Goal: Information Seeking & Learning: Learn about a topic

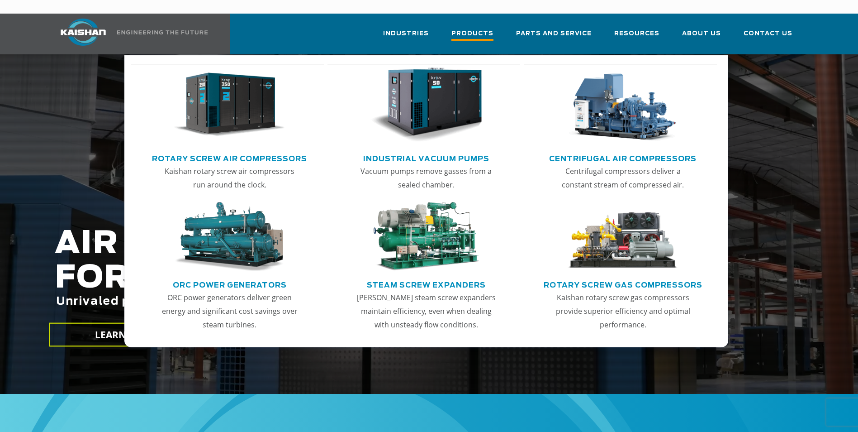
click at [472, 29] on span "Products" at bounding box center [473, 35] width 42 height 12
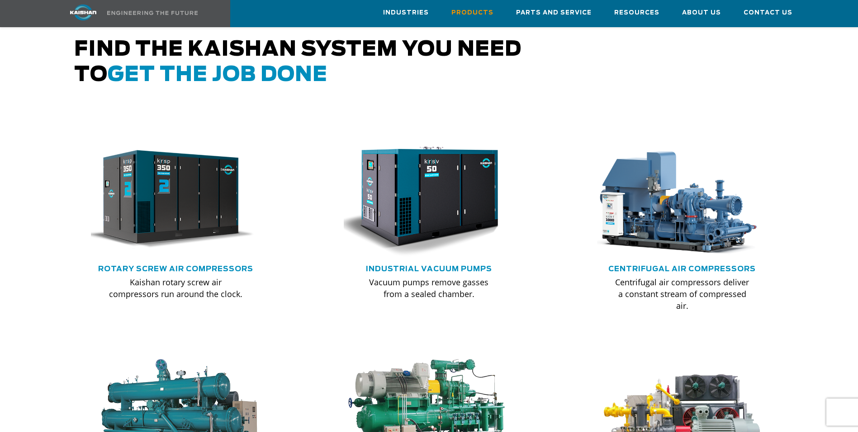
scroll to position [498, 0]
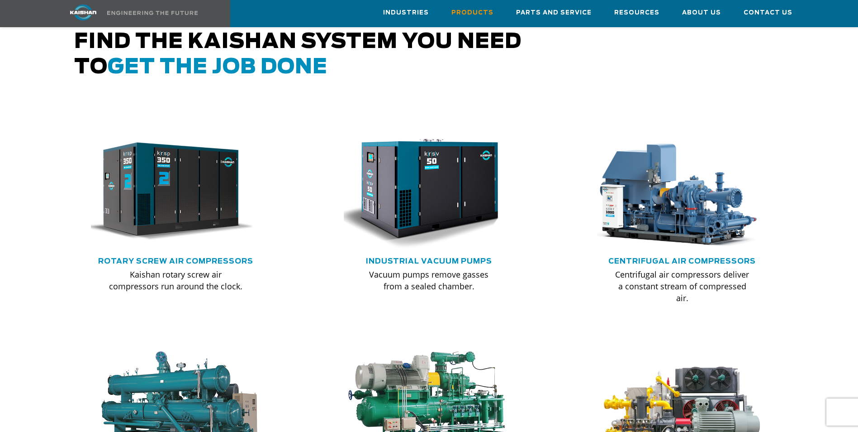
click at [180, 242] on div ".path{fill:none;stroke:#333;stroke-miterlimit:10;stroke-width:1.5px;}" at bounding box center [176, 195] width 181 height 122
click at [180, 257] on link "Rotary Screw Air Compressors" at bounding box center [175, 260] width 155 height 7
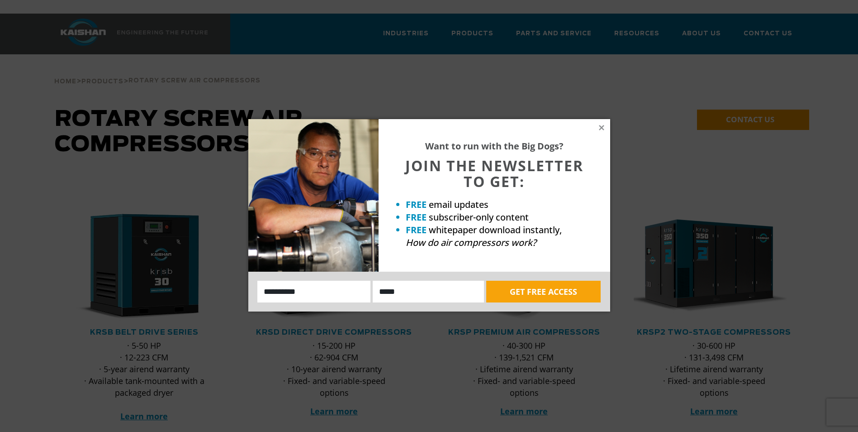
click at [598, 124] on div "Want to run with the Big Dogs? JOIN THE NEWSLETTER TO GET: FREE email updates F…" at bounding box center [495, 195] width 232 height 152
click at [603, 129] on icon at bounding box center [601, 127] width 5 height 5
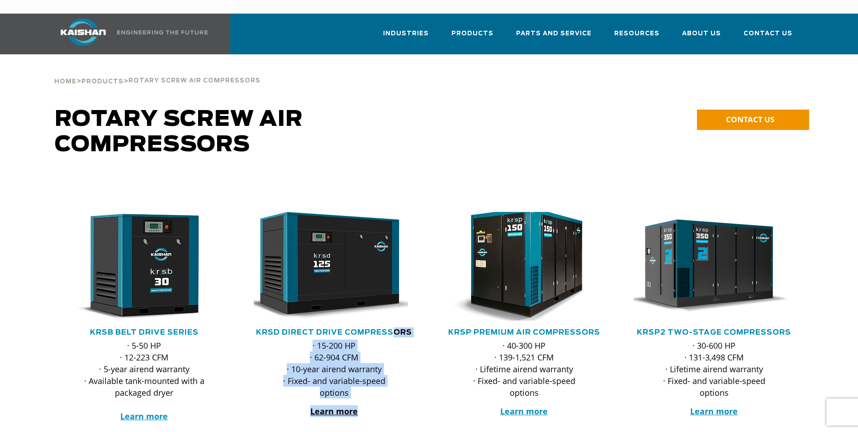
drag, startPoint x: 395, startPoint y: 313, endPoint x: 453, endPoint y: 305, distance: 58.5
click at [453, 305] on div ".path{fill:none;stroke:#333;stroke-miterlimit:10;stroke-width:1.5px;} KRSB Belt…" at bounding box center [429, 323] width 760 height 294
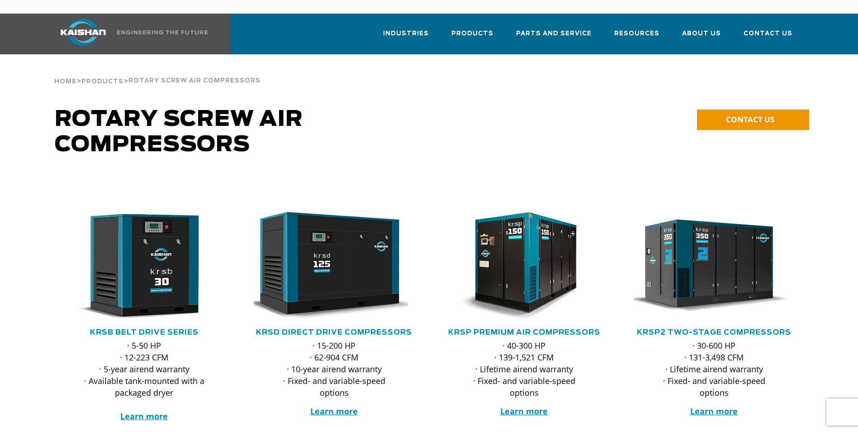
drag, startPoint x: 453, startPoint y: 305, endPoint x: 552, endPoint y: 161, distance: 175.4
click at [552, 161] on div "Rotary Screw Air Compressors" at bounding box center [334, 141] width 570 height 69
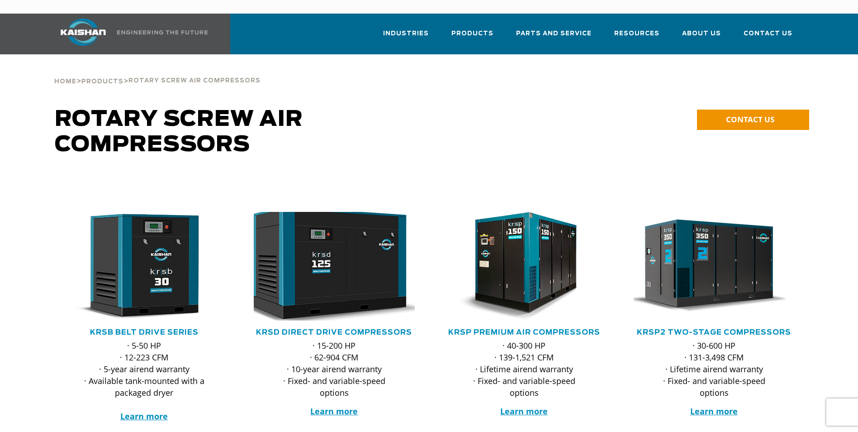
click at [333, 279] on img at bounding box center [327, 265] width 177 height 119
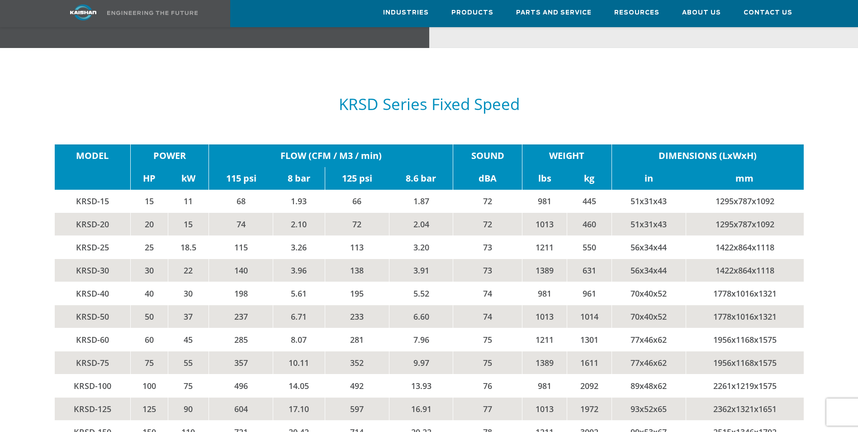
scroll to position [1539, 0]
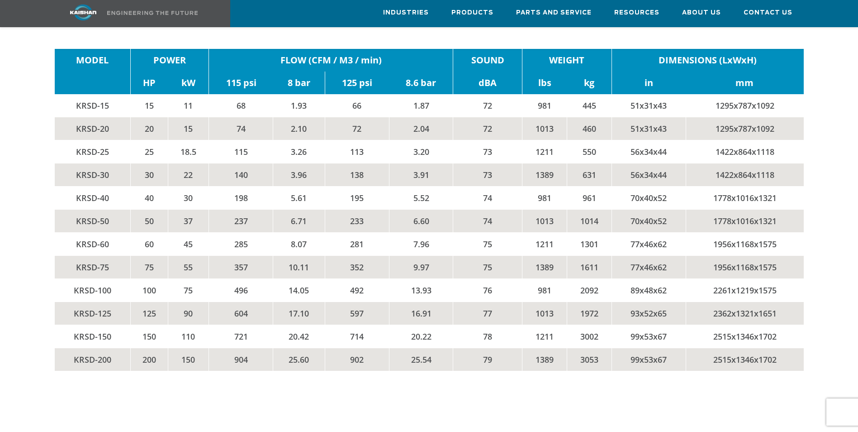
drag, startPoint x: 151, startPoint y: 185, endPoint x: 162, endPoint y: 186, distance: 11.3
click at [162, 186] on td "40" at bounding box center [149, 197] width 38 height 23
drag, startPoint x: 90, startPoint y: 182, endPoint x: 759, endPoint y: 192, distance: 669.3
click at [759, 192] on tr "KRSD-40 40 30 198 5.61 195 5.52 74 981 961 70x40x52 1778x1016x1321" at bounding box center [429, 197] width 749 height 23
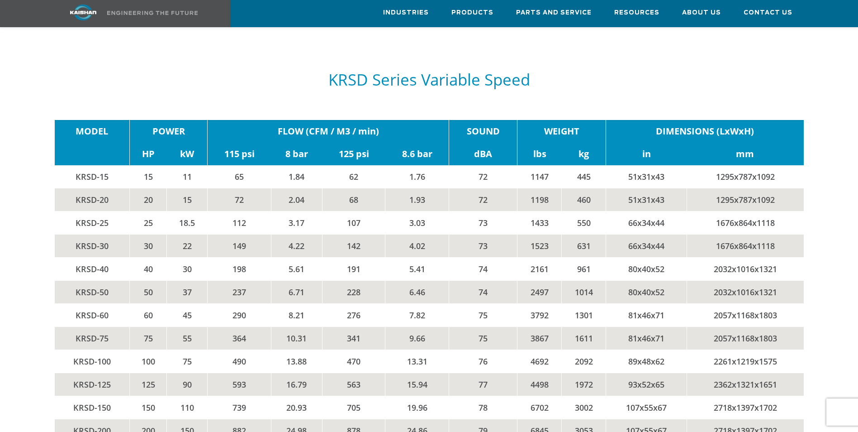
scroll to position [1946, 0]
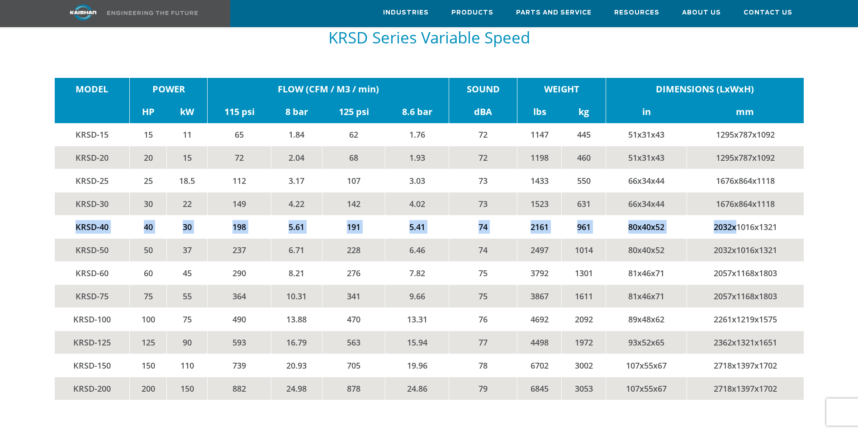
drag, startPoint x: 74, startPoint y: 213, endPoint x: 749, endPoint y: 210, distance: 675.2
click at [749, 215] on tr "KRSD-40 40 30 198 5.61 191 5.41 74 2161 961 80x40x52 2032x1016x1321" at bounding box center [429, 226] width 749 height 23
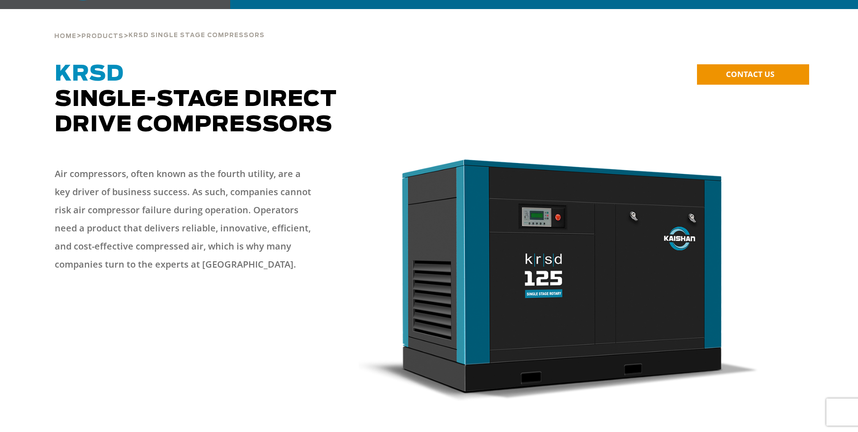
scroll to position [0, 0]
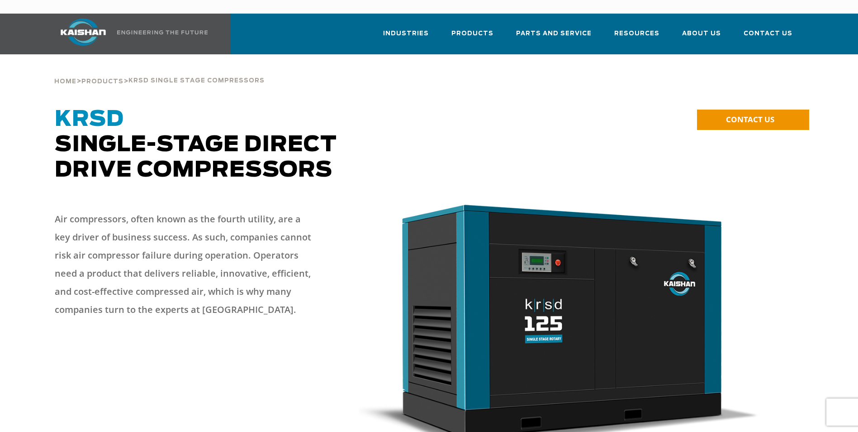
click at [772, 166] on div at bounding box center [429, 154] width 760 height 94
